Goal: Task Accomplishment & Management: Use online tool/utility

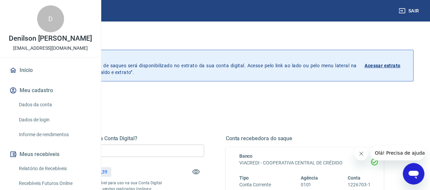
click at [204, 148] on input "R$ 0,00" at bounding box center [125, 151] width 158 height 12
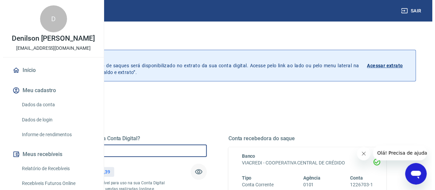
scroll to position [154, 0]
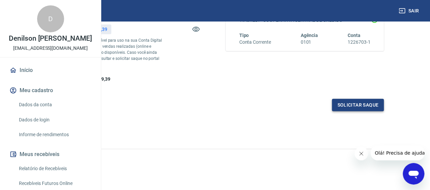
type input "R$ 3.000,00"
click at [370, 102] on button "Solicitar saque" at bounding box center [358, 105] width 52 height 12
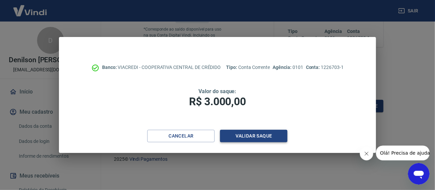
click at [269, 141] on button "Validar saque" at bounding box center [253, 136] width 67 height 12
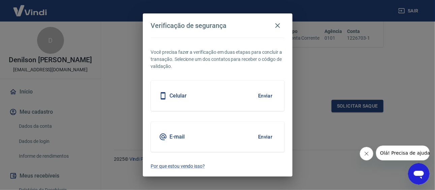
click at [267, 138] on button "Enviar" at bounding box center [266, 137] width 22 height 14
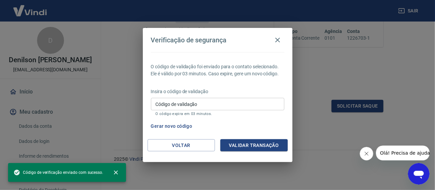
click at [240, 106] on input "Código de validação" at bounding box center [218, 104] width 134 height 12
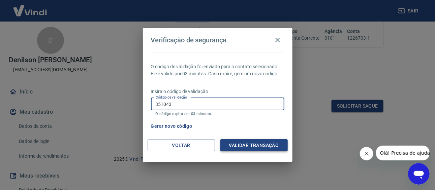
type input "351043"
click at [255, 150] on button "Validar transação" at bounding box center [253, 146] width 67 height 12
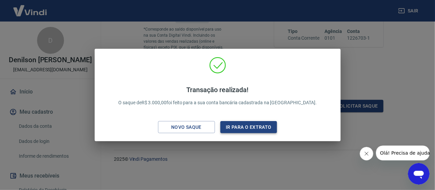
click at [244, 127] on button "Ir para o extrato" at bounding box center [248, 127] width 57 height 12
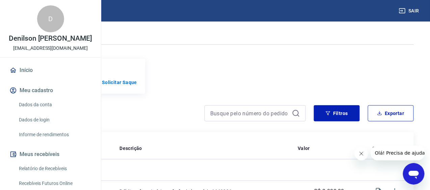
scroll to position [183, 0]
